Goal: Task Accomplishment & Management: Manage account settings

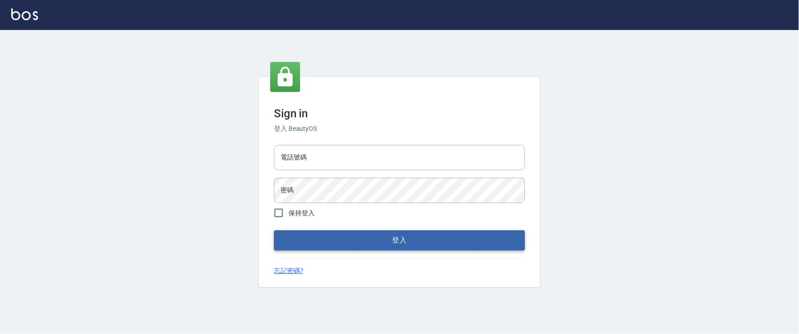
type input "0927987640"
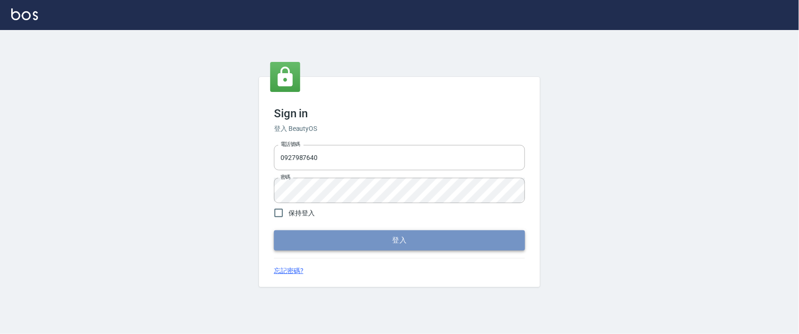
click at [409, 247] on button "登入" at bounding box center [399, 240] width 251 height 20
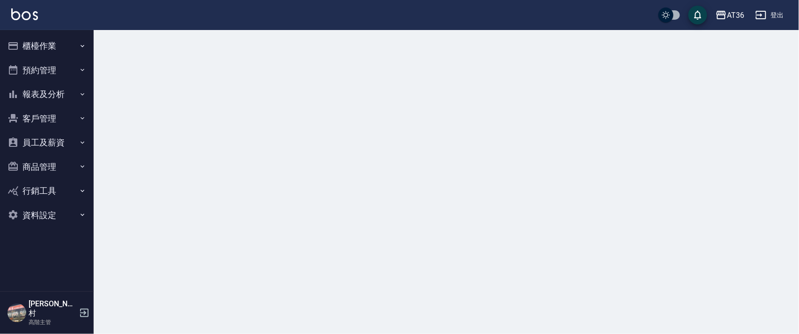
click at [32, 48] on button "櫃檯作業" at bounding box center [47, 46] width 86 height 24
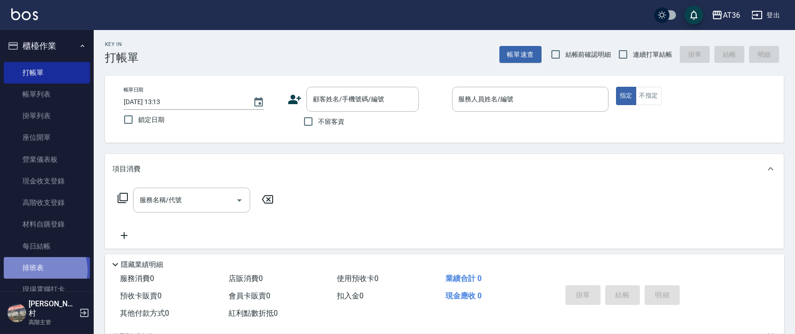
click at [39, 270] on link "排班表" at bounding box center [47, 268] width 86 height 22
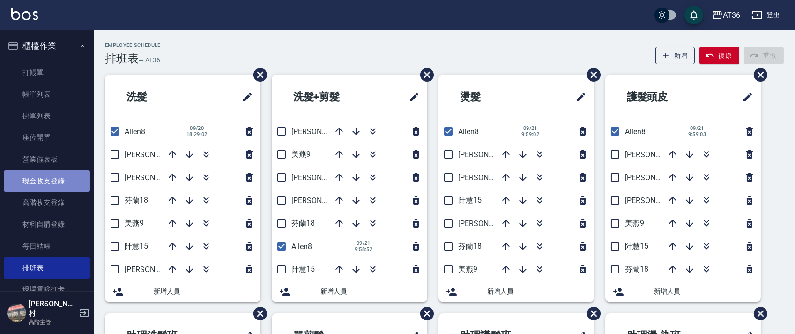
click at [71, 183] on link "現金收支登錄" at bounding box center [47, 181] width 86 height 22
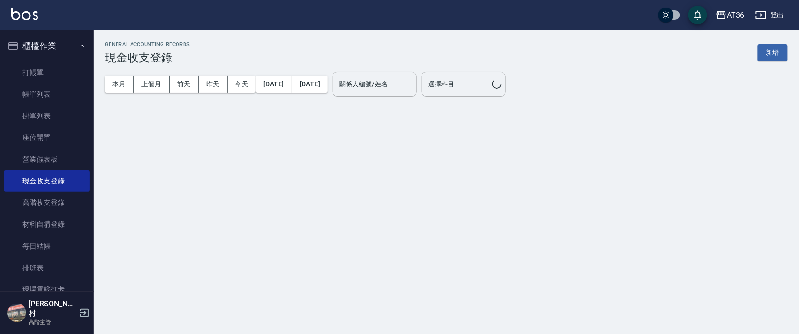
click at [768, 53] on button "新增" at bounding box center [773, 52] width 30 height 17
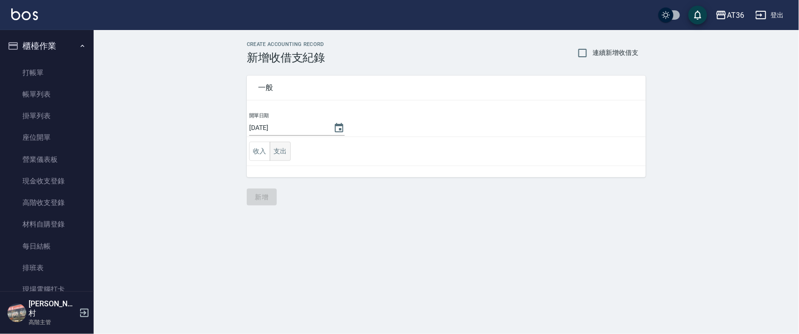
click at [279, 151] on button "支出" at bounding box center [280, 150] width 21 height 19
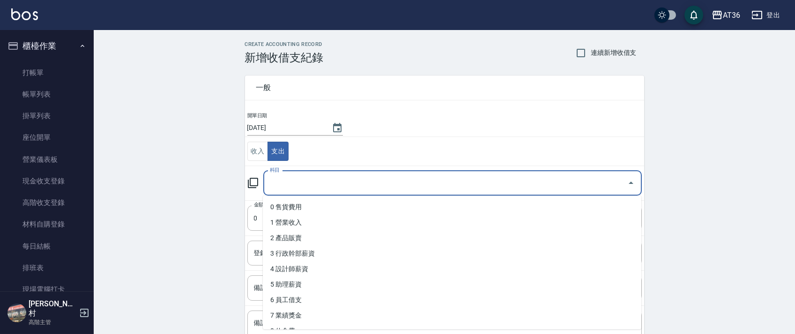
drag, startPoint x: 267, startPoint y: 183, endPoint x: 339, endPoint y: 221, distance: 81.3
click at [268, 183] on input "科目" at bounding box center [445, 183] width 356 height 16
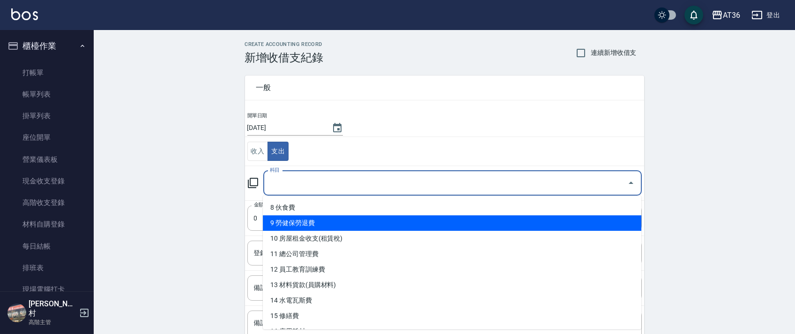
scroll to position [125, 0]
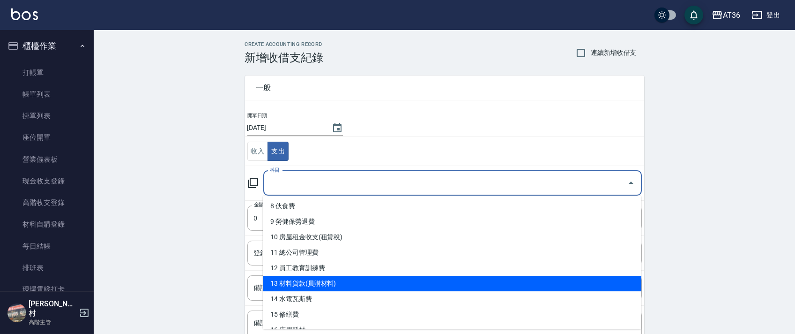
click at [334, 285] on li "13 材料貨款(員購材料)" at bounding box center [452, 282] width 378 height 15
type input "13 材料貨款(員購材料)"
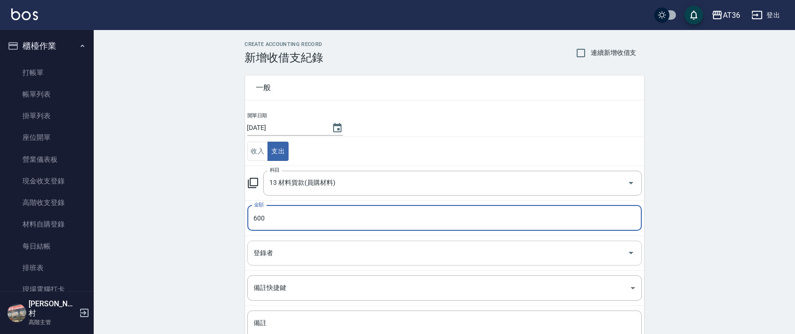
type input "600"
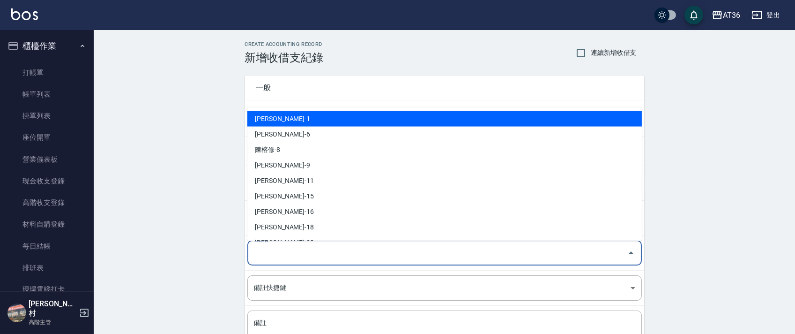
click at [270, 256] on input "登錄者" at bounding box center [438, 253] width 372 height 16
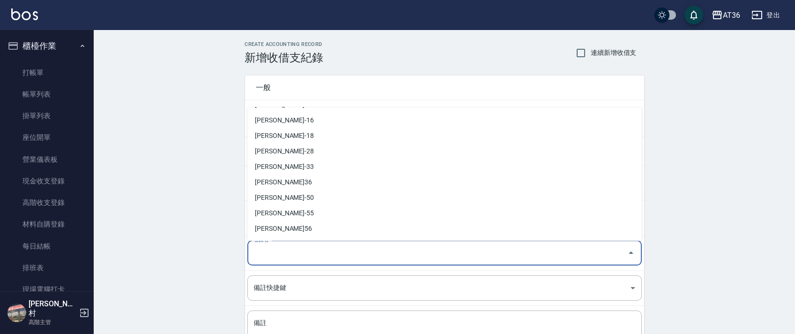
scroll to position [183, 0]
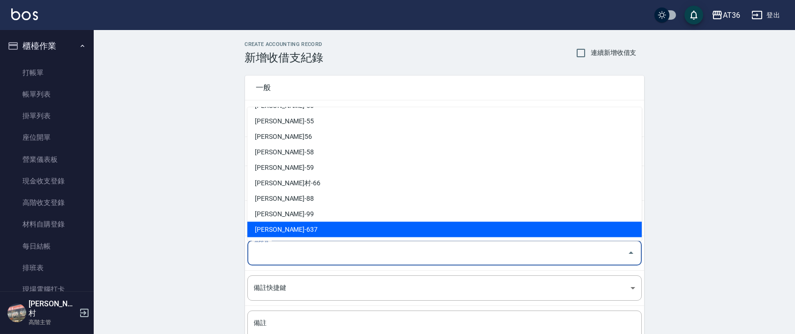
click at [288, 232] on li "蘇憶琳-637" at bounding box center [444, 229] width 394 height 15
type input "蘇憶琳-637"
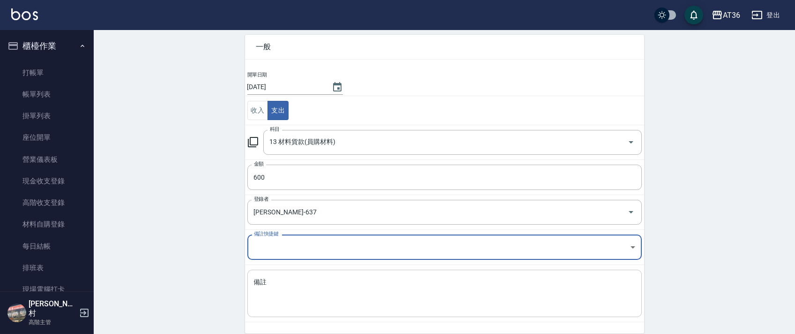
scroll to position [80, 0]
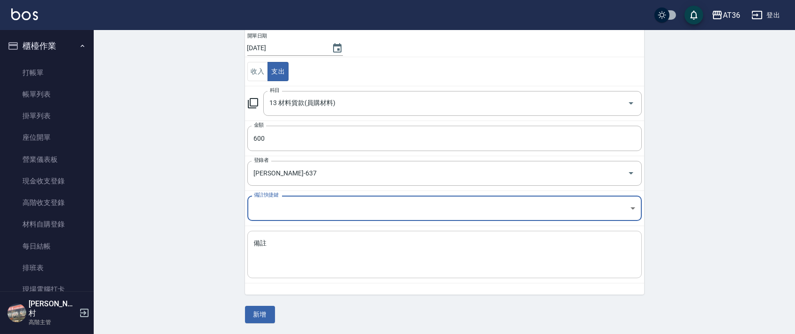
click at [276, 265] on textarea "備註" at bounding box center [444, 254] width 381 height 32
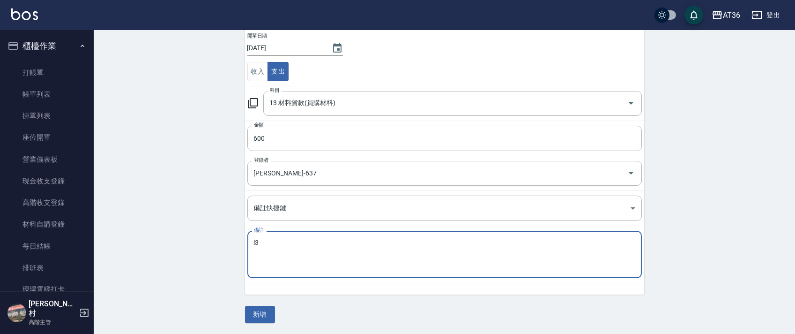
type textarea "3"
drag, startPoint x: 319, startPoint y: 251, endPoint x: 304, endPoint y: 245, distance: 15.5
click at [319, 251] on textarea "瞟分" at bounding box center [444, 254] width 381 height 32
click at [261, 240] on textarea "瞟分" at bounding box center [444, 254] width 381 height 32
type textarea "瞟粉1罐"
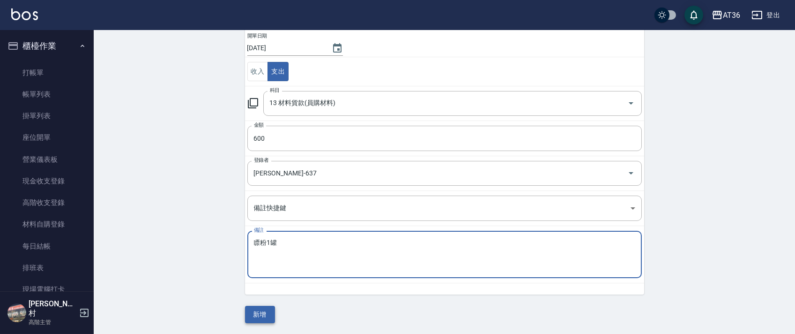
click at [259, 318] on button "新增" at bounding box center [260, 313] width 30 height 17
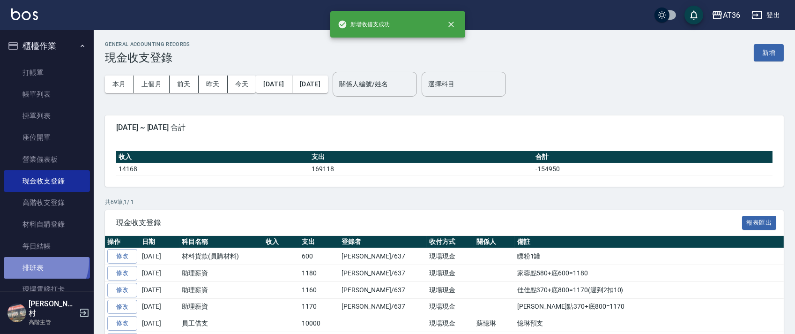
click at [40, 261] on link "排班表" at bounding box center [47, 268] width 86 height 22
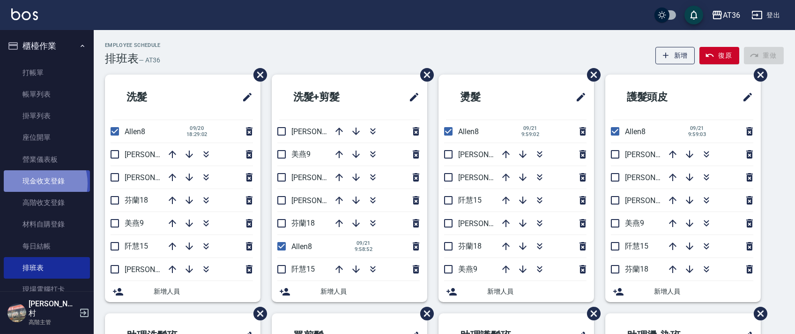
click at [35, 183] on link "現金收支登錄" at bounding box center [47, 181] width 86 height 22
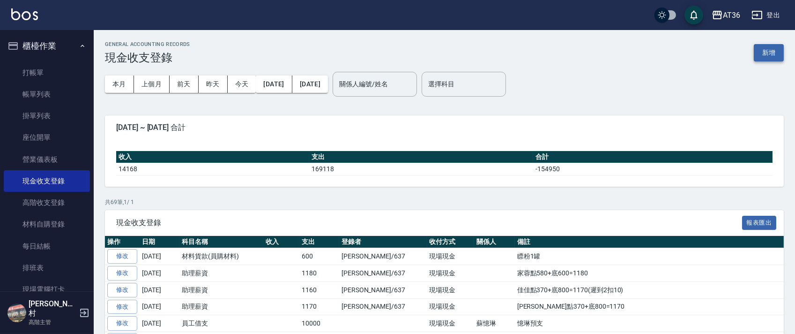
click at [768, 49] on button "新增" at bounding box center [769, 52] width 30 height 17
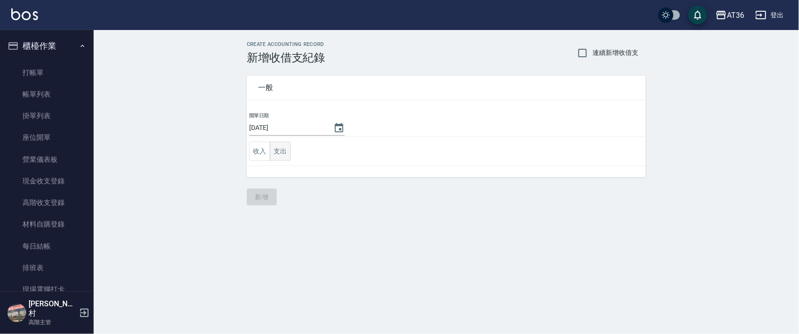
click at [278, 154] on button "支出" at bounding box center [280, 150] width 21 height 19
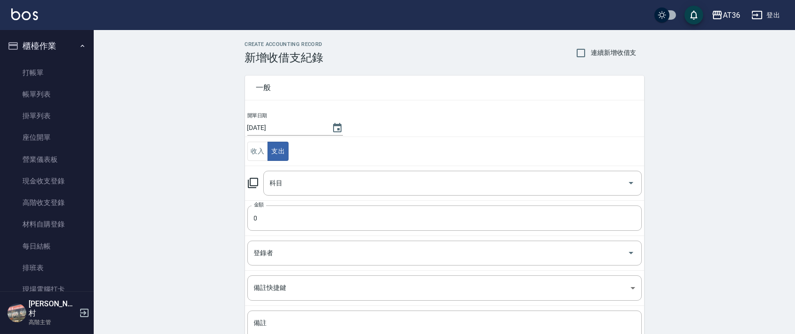
click at [281, 181] on div "科目 科目" at bounding box center [452, 182] width 378 height 25
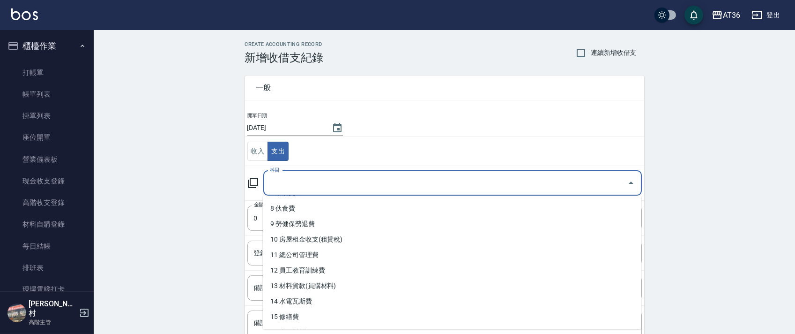
scroll to position [125, 0]
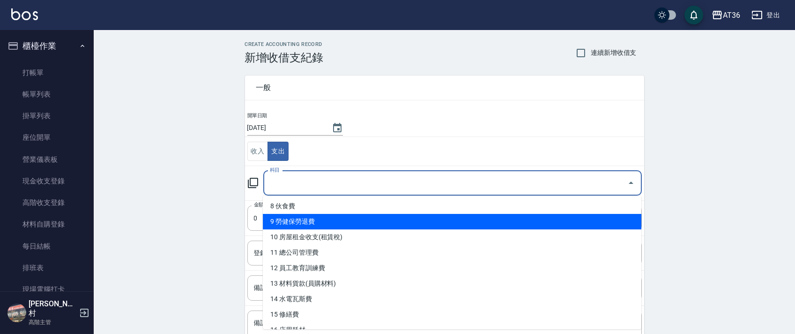
click at [373, 221] on li "9 勞健保勞退費" at bounding box center [452, 221] width 378 height 15
type input "9 勞健保勞退費"
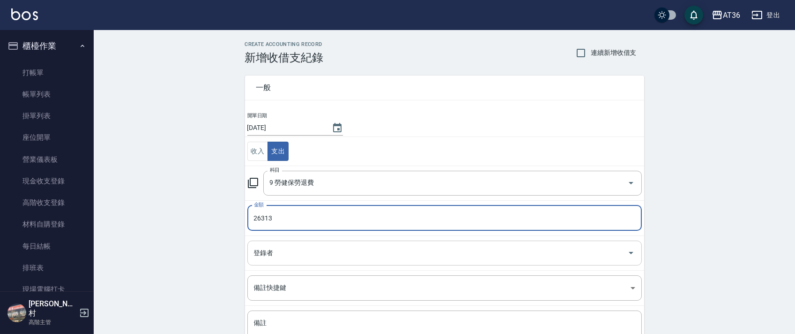
type input "26313"
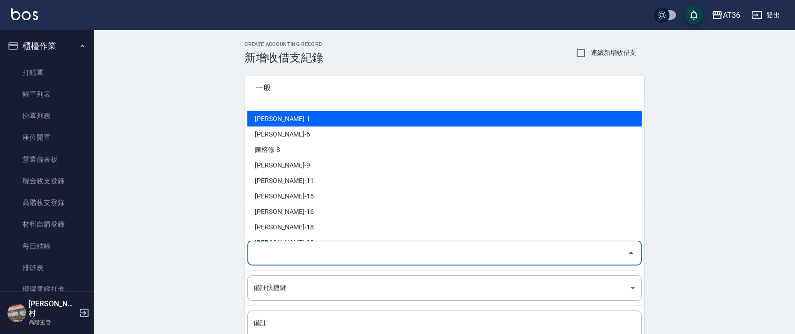
click at [263, 245] on div "登錄者 登錄者" at bounding box center [444, 252] width 394 height 25
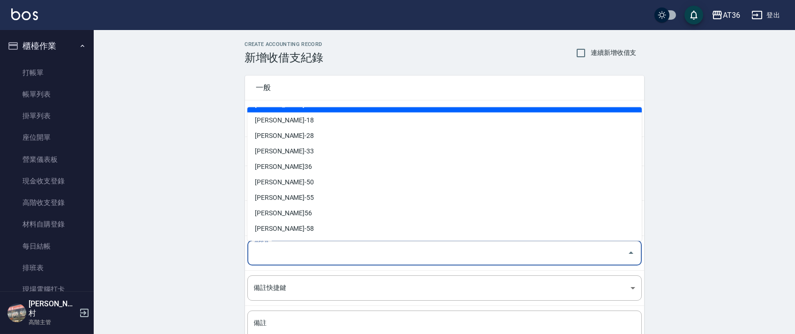
scroll to position [183, 0]
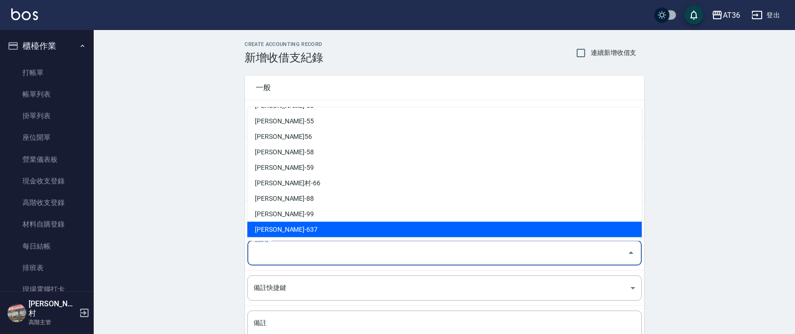
click at [274, 230] on li "蘇憶琳-637" at bounding box center [444, 229] width 394 height 15
type input "蘇憶琳-637"
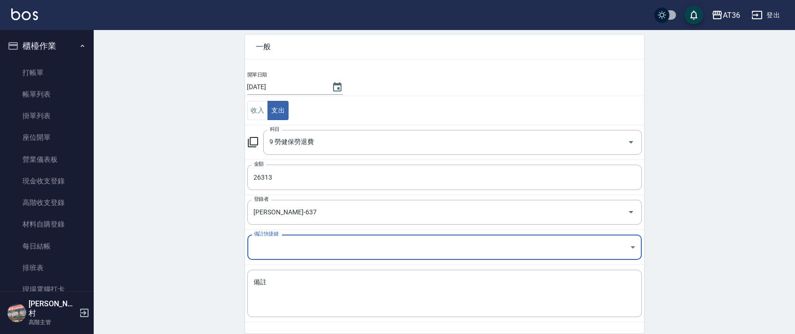
scroll to position [80, 0]
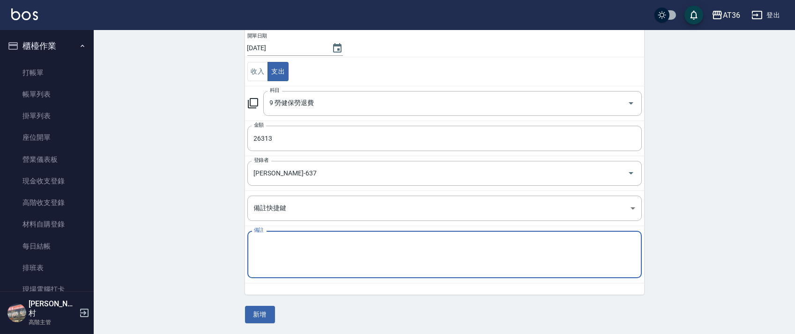
click at [279, 256] on textarea "備註" at bounding box center [444, 254] width 381 height 32
type textarea "勞保"
click at [275, 48] on input "2025/09/21" at bounding box center [284, 47] width 75 height 15
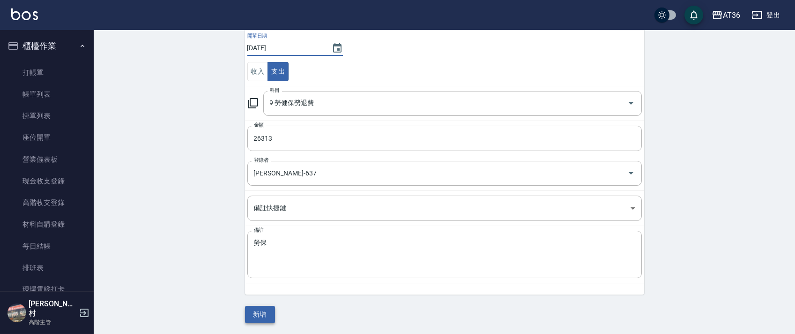
type input "2025/09/20"
click at [261, 309] on button "新增" at bounding box center [260, 313] width 30 height 17
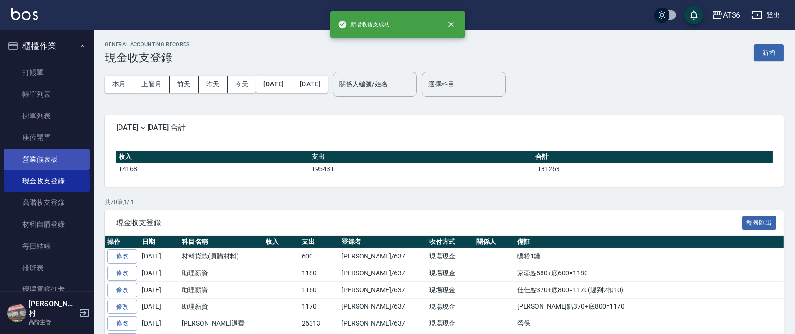
scroll to position [125, 0]
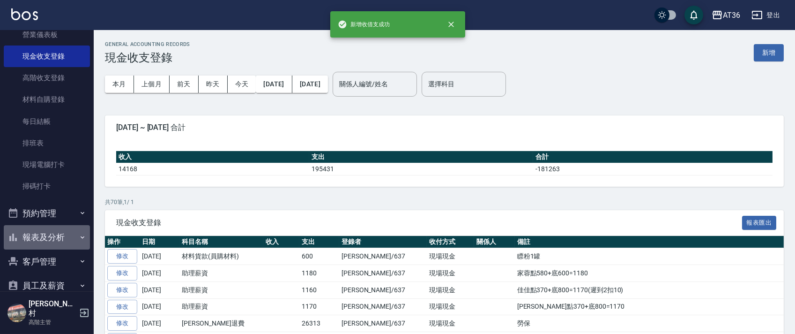
click at [47, 233] on button "報表及分析" at bounding box center [47, 237] width 86 height 24
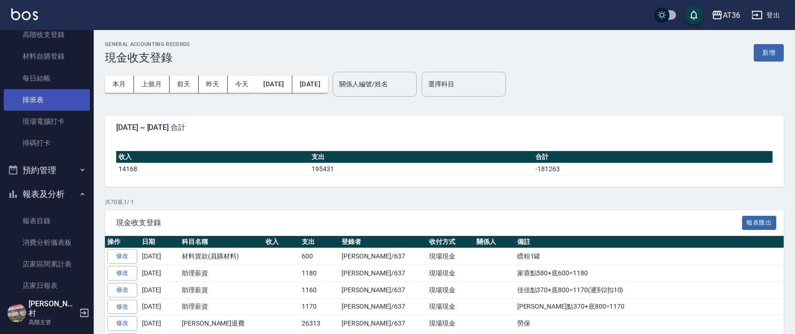
scroll to position [250, 0]
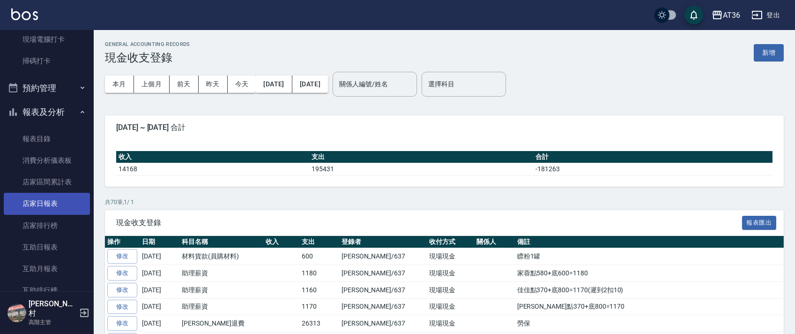
click at [58, 208] on link "店家日報表" at bounding box center [47, 204] width 86 height 22
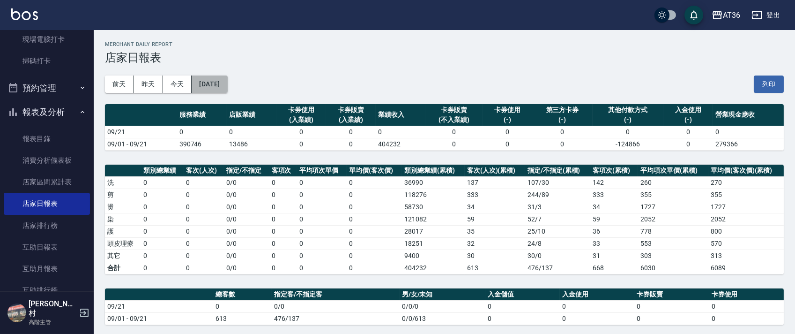
click at [227, 84] on button "2025/09/21" at bounding box center [210, 83] width 36 height 17
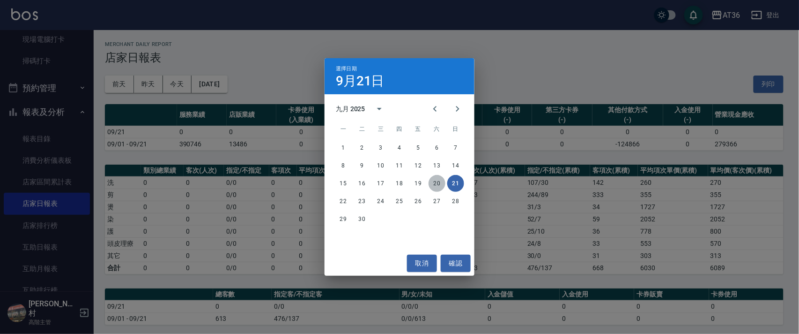
click at [436, 182] on button "20" at bounding box center [437, 183] width 17 height 17
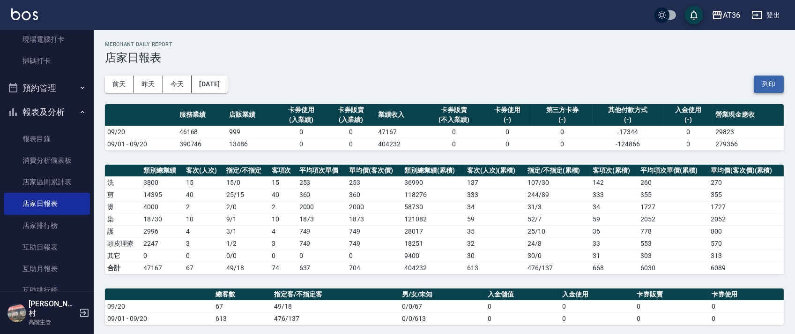
click at [767, 82] on button "列印" at bounding box center [769, 83] width 30 height 17
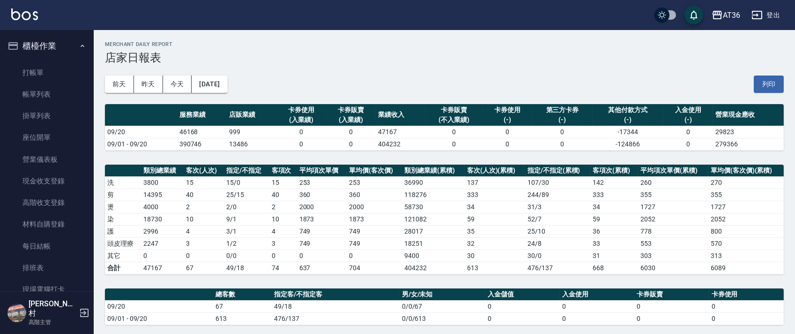
drag, startPoint x: 60, startPoint y: 266, endPoint x: 86, endPoint y: 251, distance: 29.8
click at [59, 265] on link "排班表" at bounding box center [47, 268] width 86 height 22
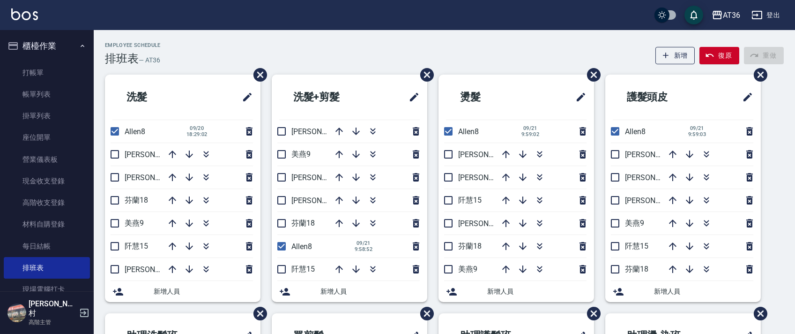
click at [360, 56] on div "Employee Schedule 排班表 — AT36 新增 復原 重做" at bounding box center [444, 53] width 679 height 23
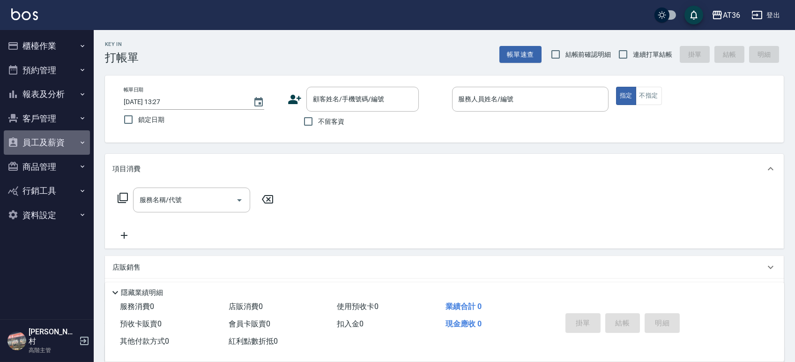
click at [54, 144] on button "員工及薪資" at bounding box center [47, 142] width 86 height 24
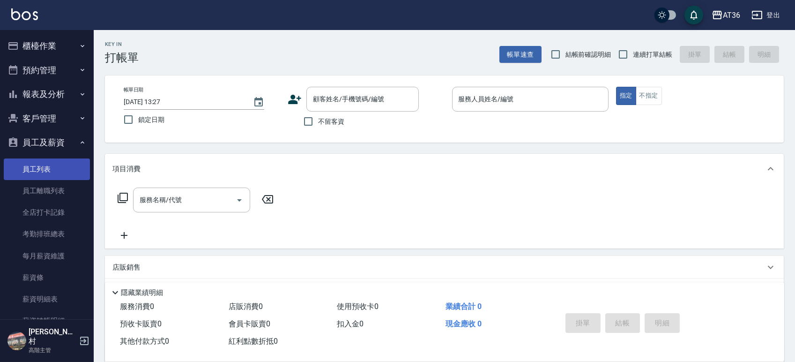
click at [48, 172] on link "員工列表" at bounding box center [47, 169] width 86 height 22
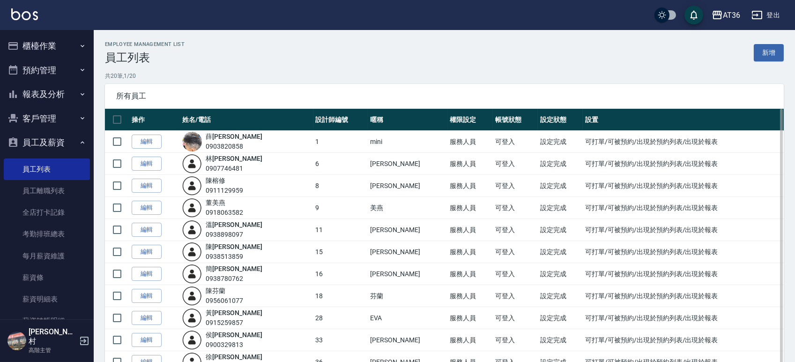
scroll to position [125, 0]
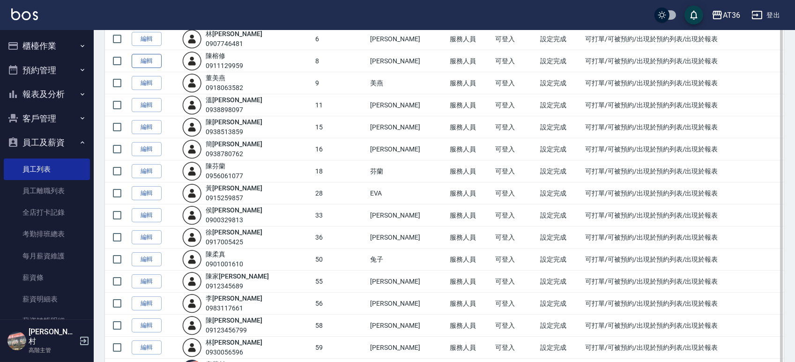
click at [146, 62] on link "編輯" at bounding box center [147, 61] width 30 height 15
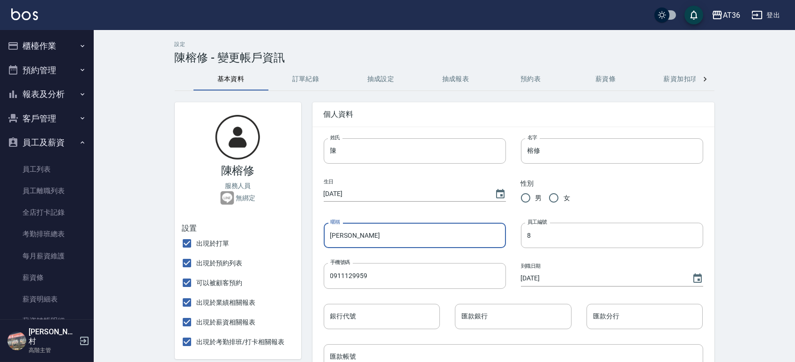
drag, startPoint x: 360, startPoint y: 231, endPoint x: 324, endPoint y: 234, distance: 35.7
click at [324, 234] on input "Allen" at bounding box center [415, 234] width 182 height 25
type input "ㄍ"
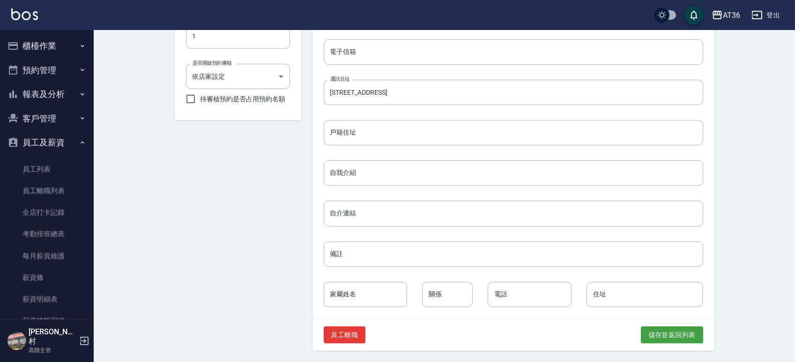
scroll to position [385, 0]
type input "Eric"
click at [658, 333] on button "儲存並返回列表" at bounding box center [672, 334] width 62 height 17
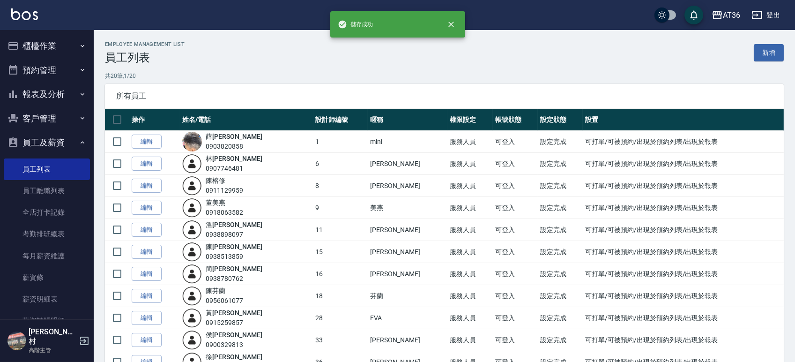
click at [57, 44] on button "櫃檯作業" at bounding box center [47, 46] width 86 height 24
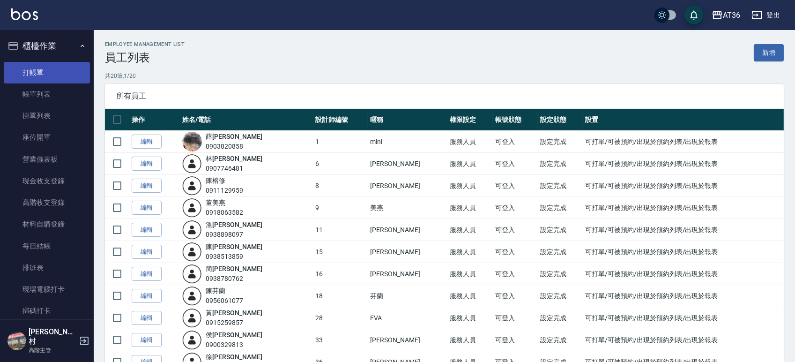
click at [45, 69] on link "打帳單" at bounding box center [47, 73] width 86 height 22
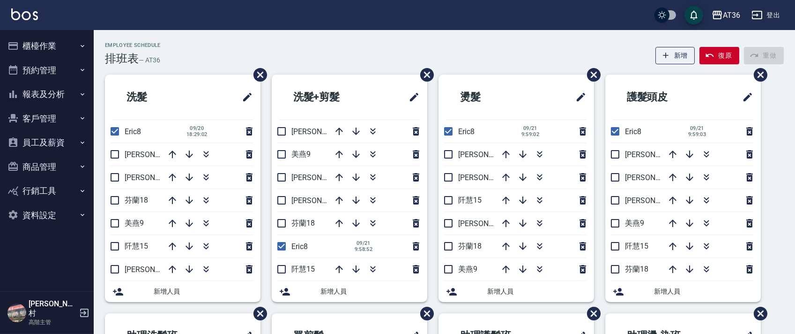
click at [197, 40] on div "Employee Schedule 排班表 — AT36 新增 復原 重做 洗髮 Eric8 [DATE] 18:29:02 [PERSON_NAME]16 …" at bounding box center [444, 292] width 701 height 525
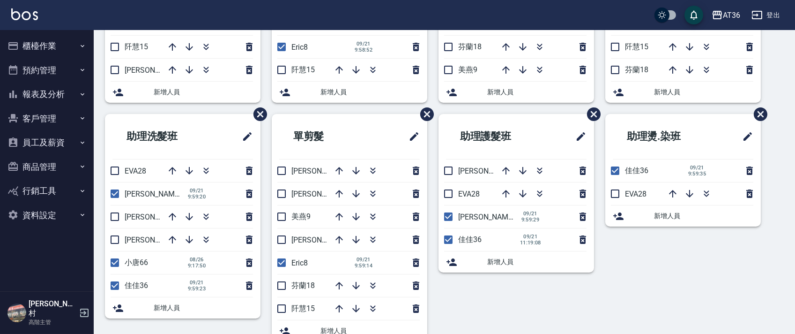
scroll to position [222, 0]
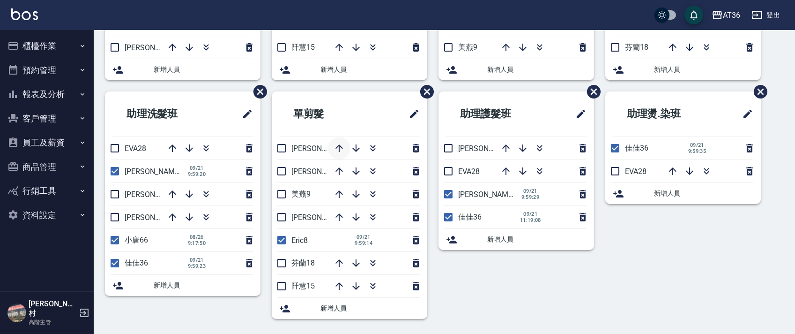
click at [340, 149] on icon "button" at bounding box center [339, 147] width 11 height 11
